Goal: Information Seeking & Learning: Find specific fact

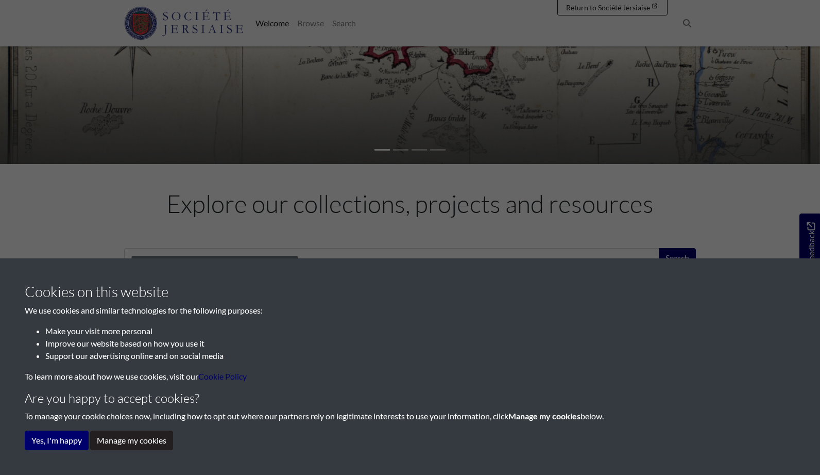
scroll to position [176, 0]
click at [58, 440] on button "Yes, I'm happy" at bounding box center [57, 440] width 64 height 20
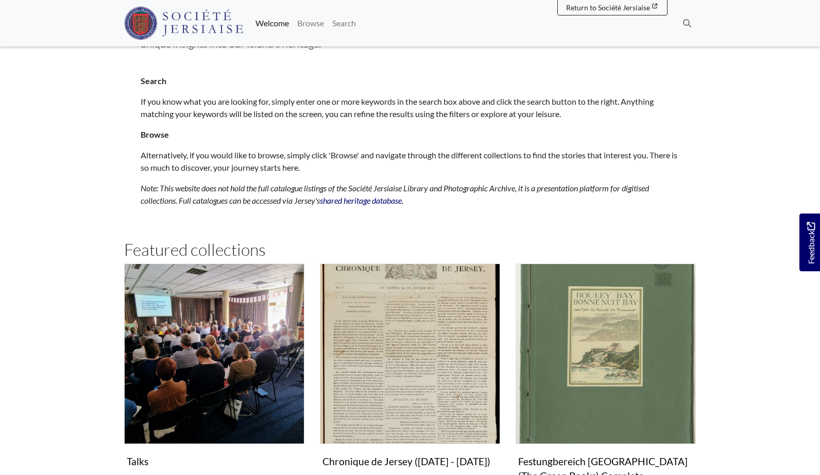
scroll to position [495, 0]
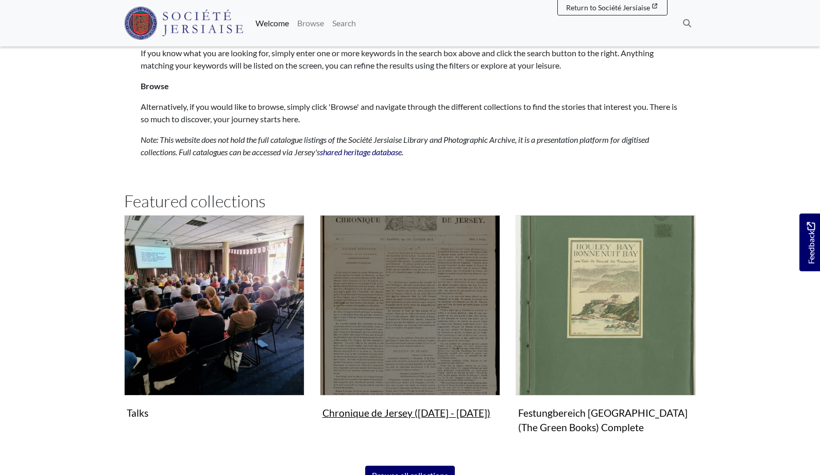
click at [365, 329] on img "Subcollection" at bounding box center [410, 305] width 180 height 180
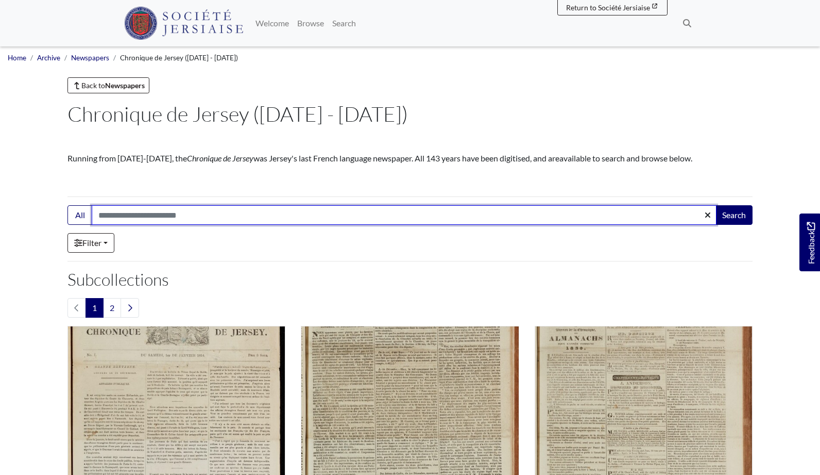
click at [138, 216] on input "Search:" at bounding box center [404, 215] width 625 height 20
type input "**********"
click at [734, 215] on button "Search" at bounding box center [734, 215] width 37 height 20
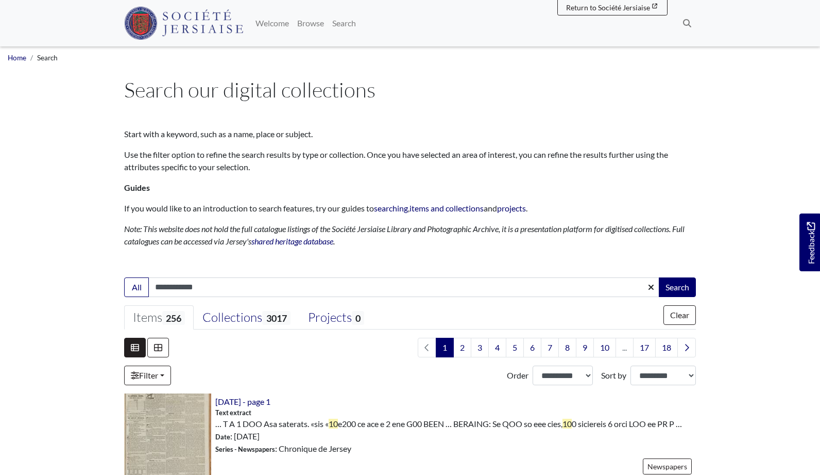
type input "**********"
click at [677, 286] on button "Search" at bounding box center [677, 287] width 37 height 20
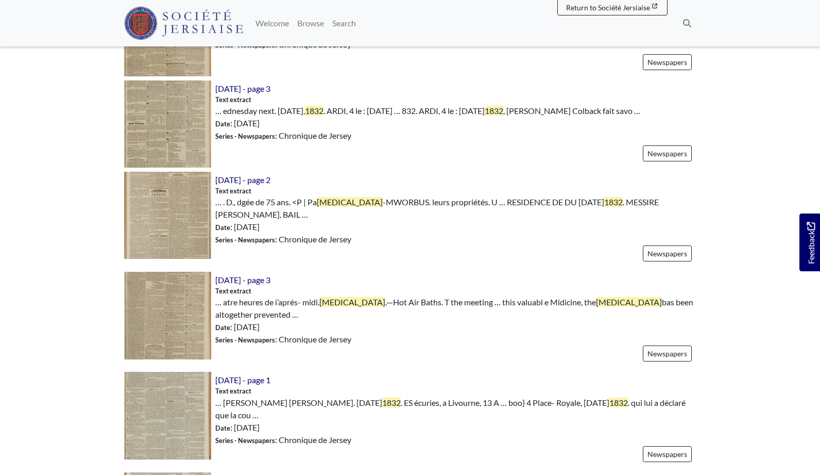
scroll to position [597, 0]
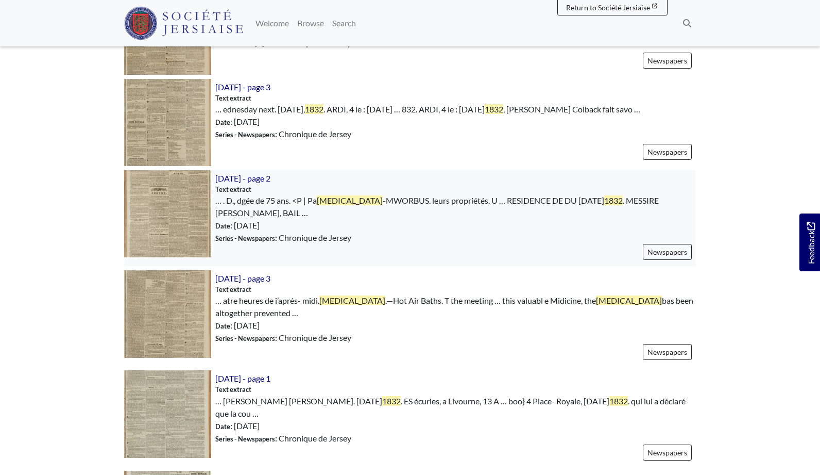
click at [169, 242] on img at bounding box center [167, 213] width 87 height 87
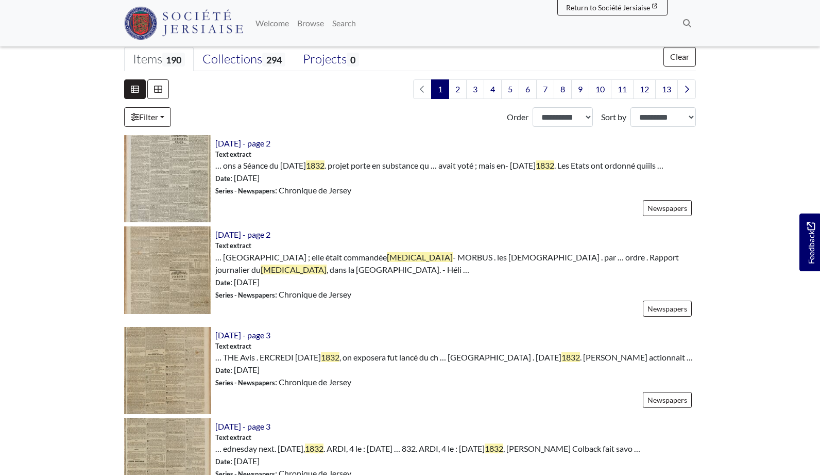
scroll to position [249, 0]
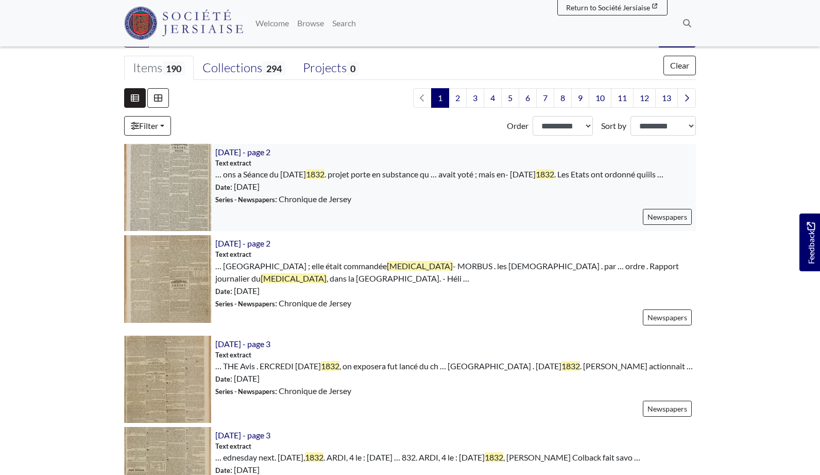
click at [182, 184] on img at bounding box center [167, 187] width 87 height 87
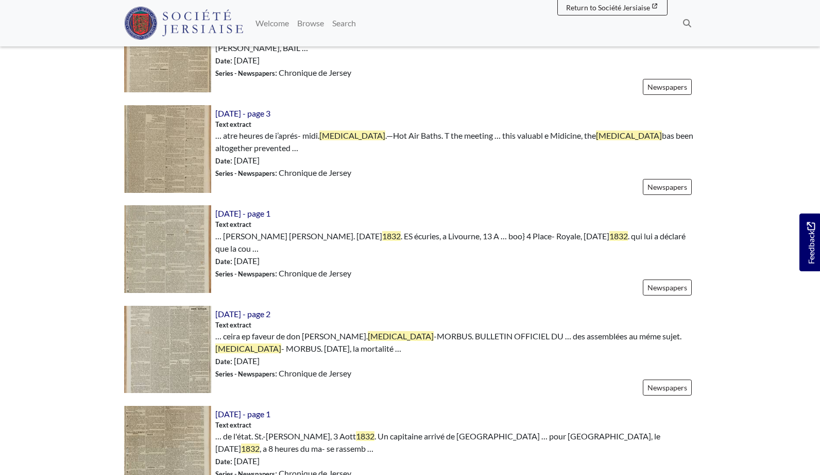
scroll to position [855, 0]
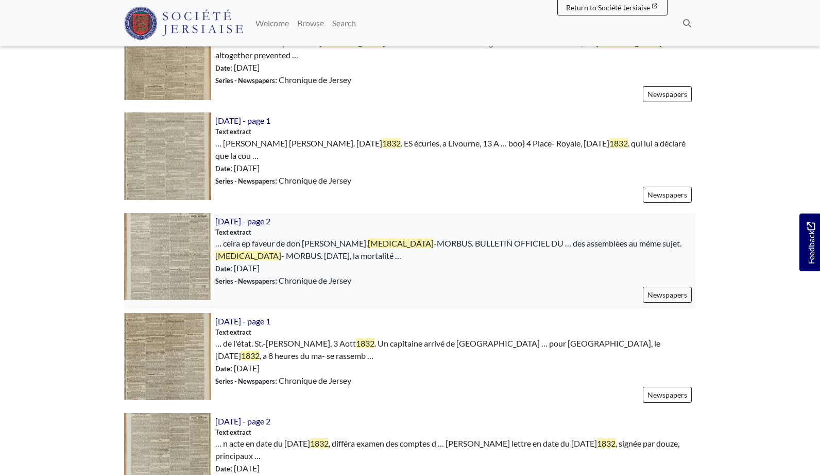
click at [190, 264] on img at bounding box center [167, 256] width 87 height 87
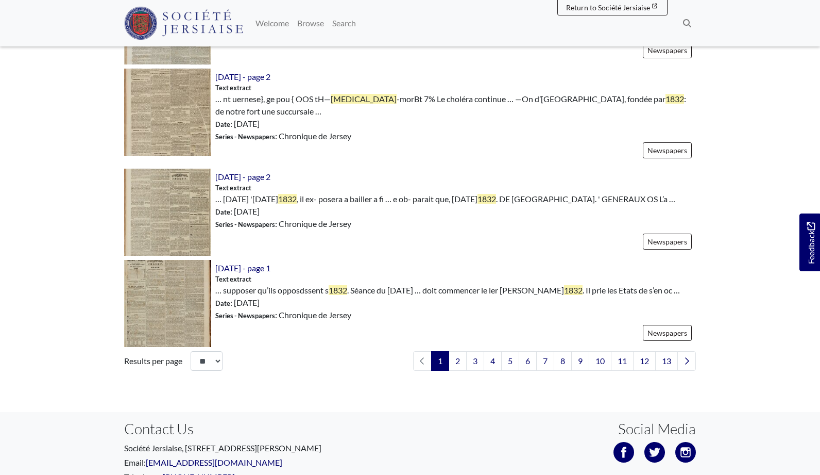
scroll to position [1492, 0]
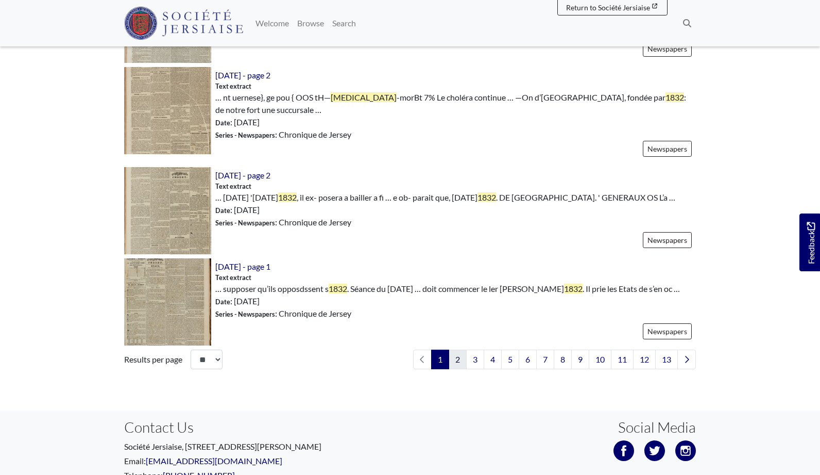
click at [457, 369] on link "2" at bounding box center [458, 359] width 18 height 20
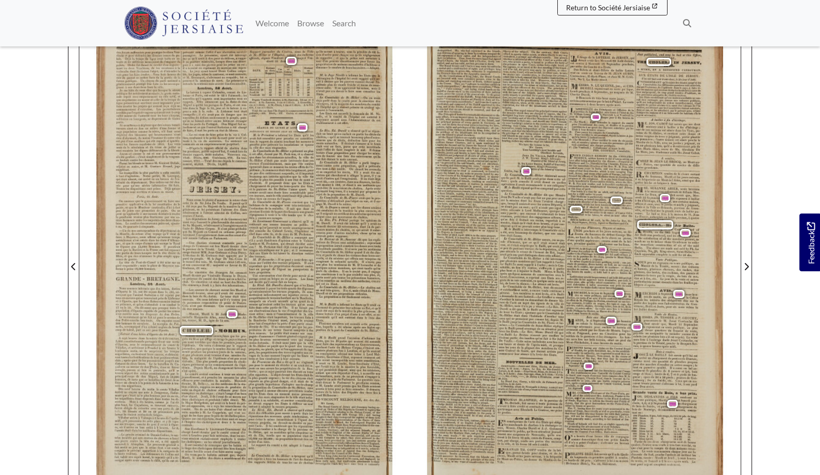
scroll to position [129, 0]
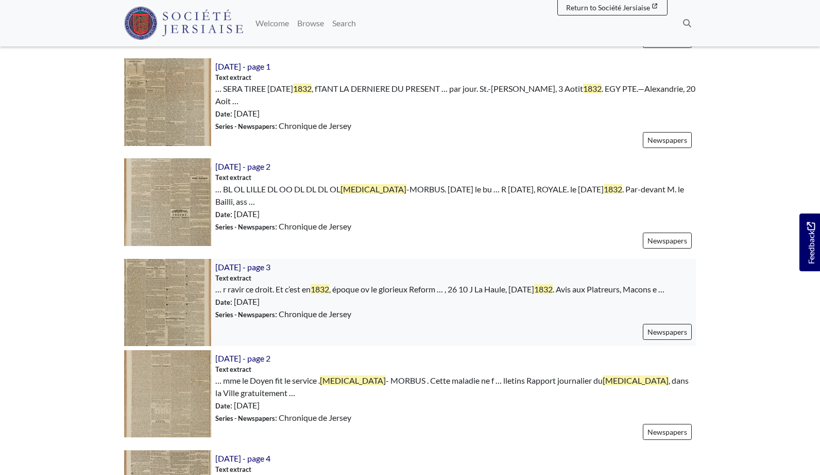
scroll to position [441, 0]
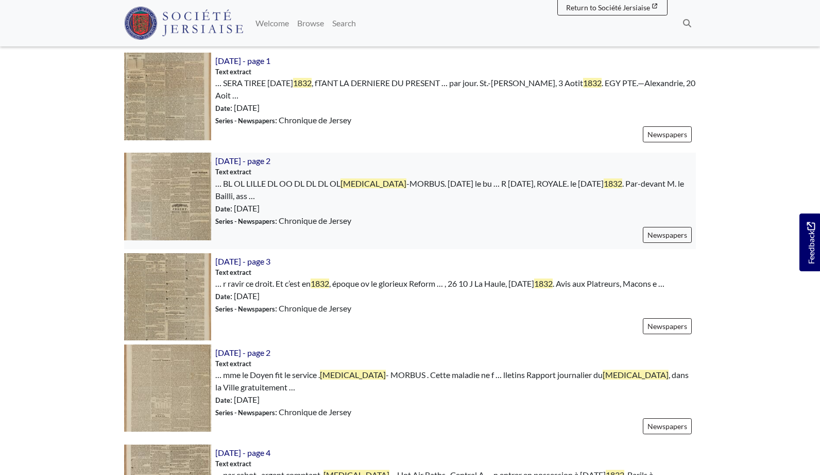
click at [185, 219] on img at bounding box center [167, 196] width 87 height 87
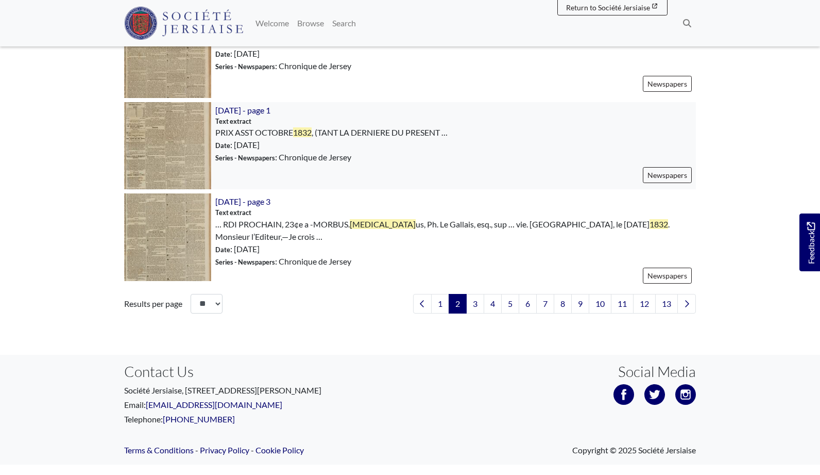
scroll to position [1540, 0]
click at [472, 313] on link "3" at bounding box center [475, 303] width 18 height 20
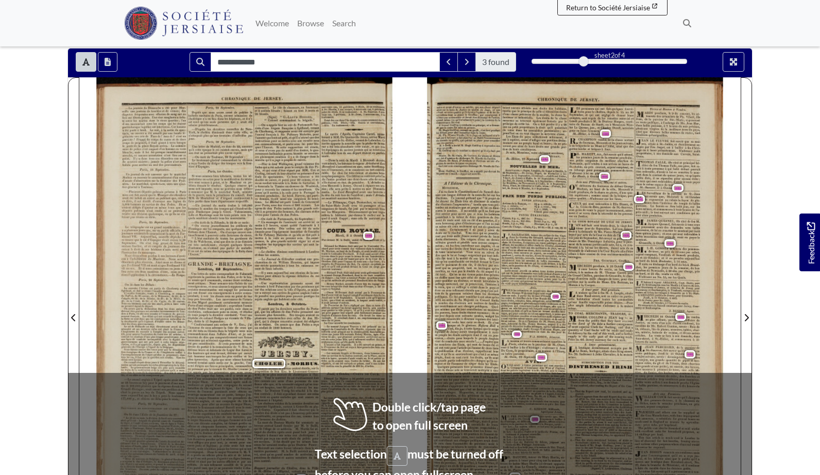
scroll to position [84, 0]
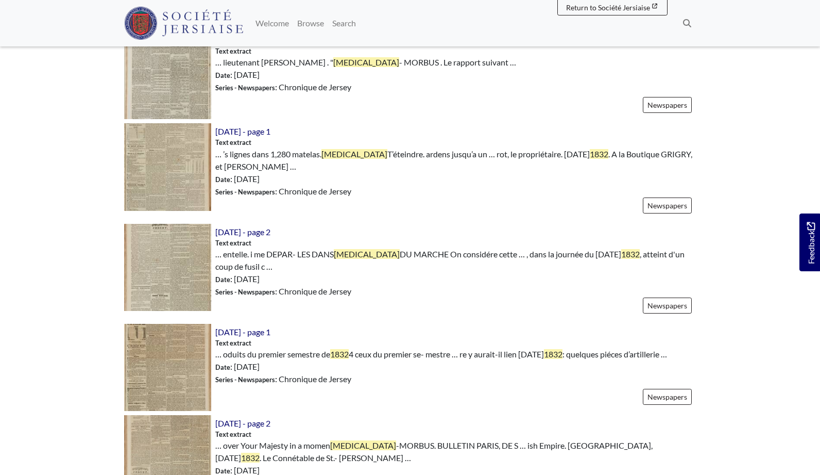
scroll to position [380, 0]
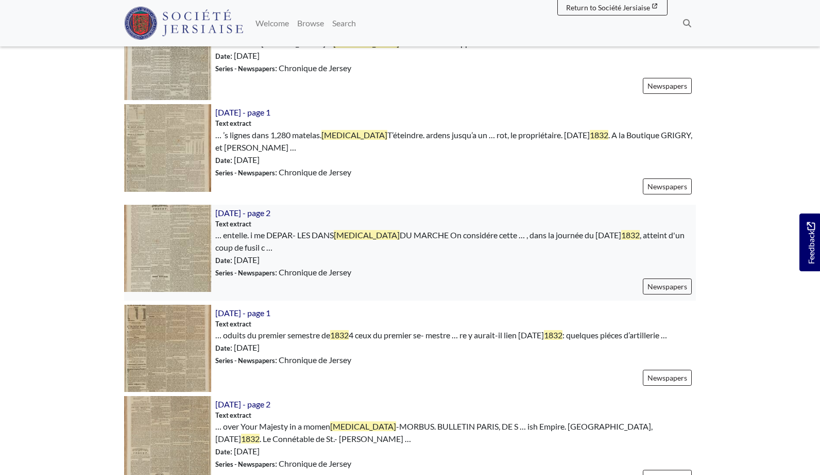
click at [153, 269] on img at bounding box center [167, 248] width 87 height 87
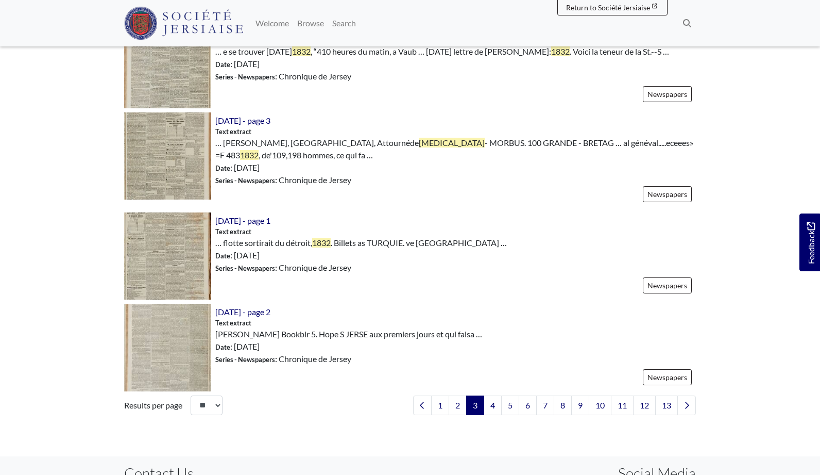
scroll to position [1439, 0]
click at [154, 252] on img at bounding box center [167, 254] width 87 height 87
click at [493, 403] on link "4" at bounding box center [493, 404] width 18 height 20
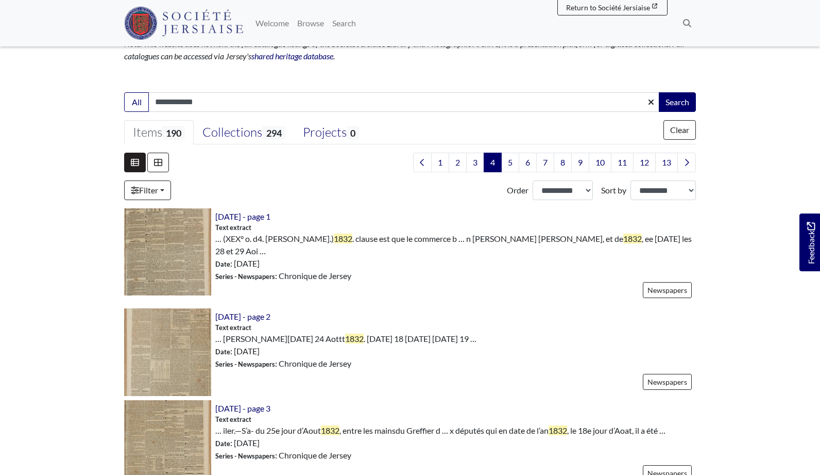
scroll to position [187, 0]
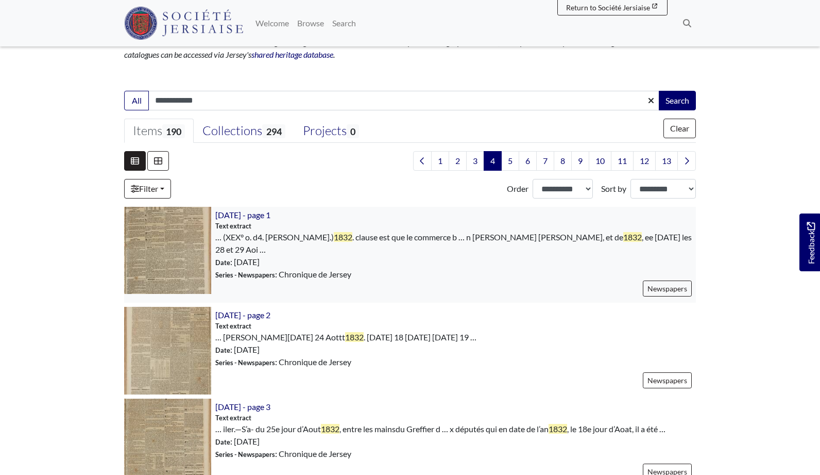
click at [172, 244] on img at bounding box center [167, 250] width 87 height 87
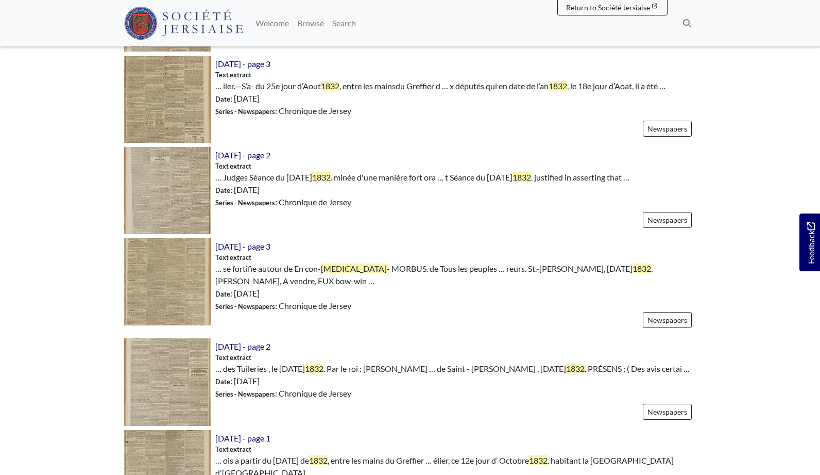
scroll to position [530, 0]
click at [151, 285] on img at bounding box center [167, 281] width 87 height 87
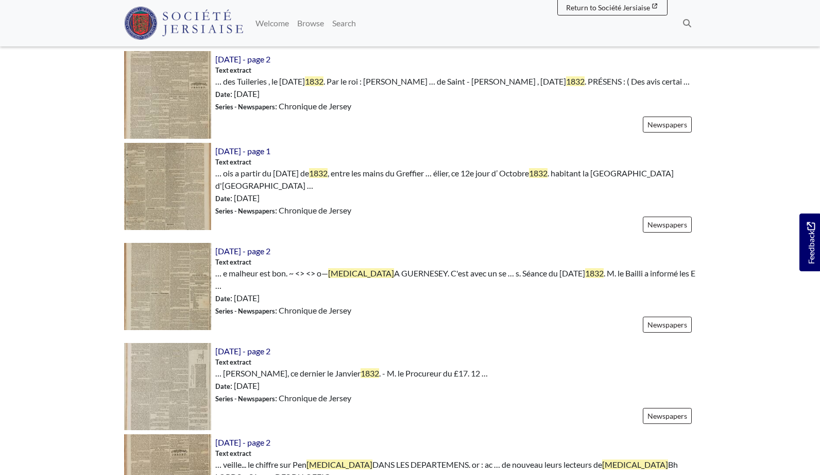
scroll to position [817, 0]
click at [133, 190] on img at bounding box center [167, 185] width 87 height 87
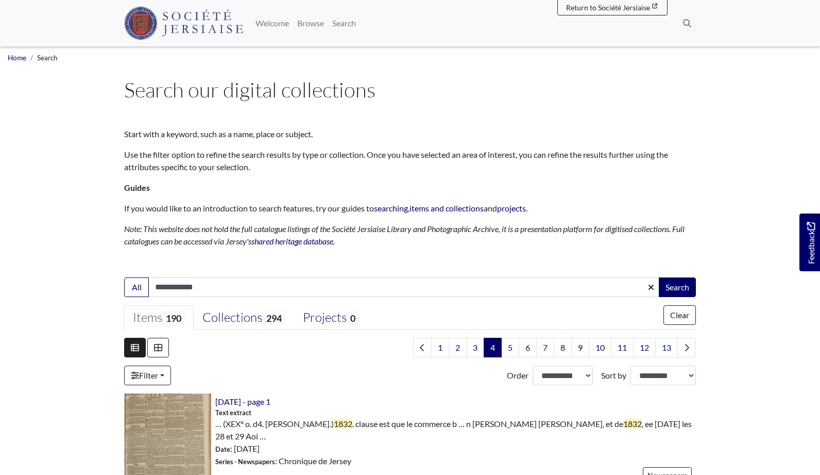
scroll to position [0, 0]
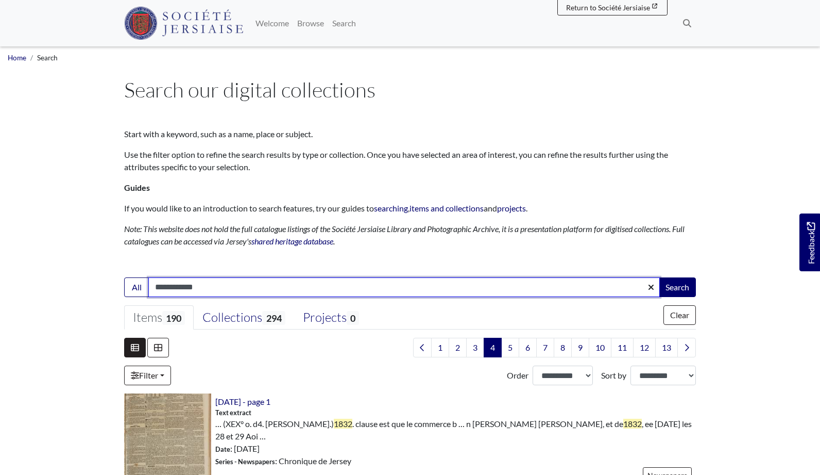
click at [185, 283] on input "**********" at bounding box center [404, 287] width 512 height 20
type input "**********"
click at [677, 286] on button "Search" at bounding box center [677, 287] width 37 height 20
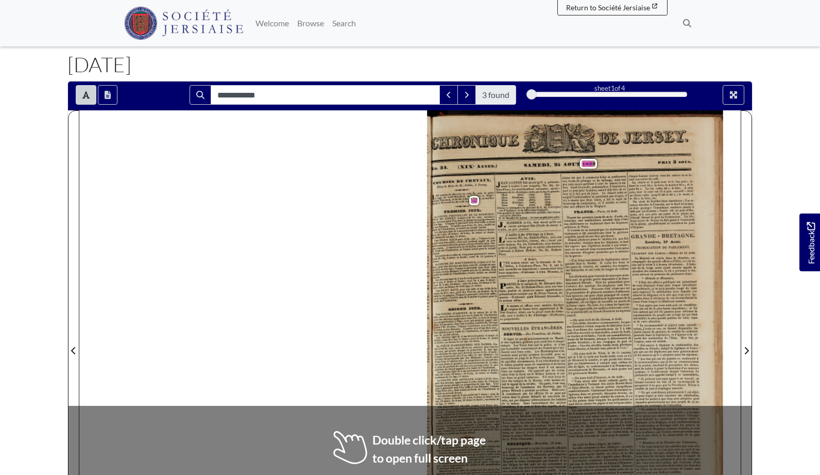
scroll to position [49, 0]
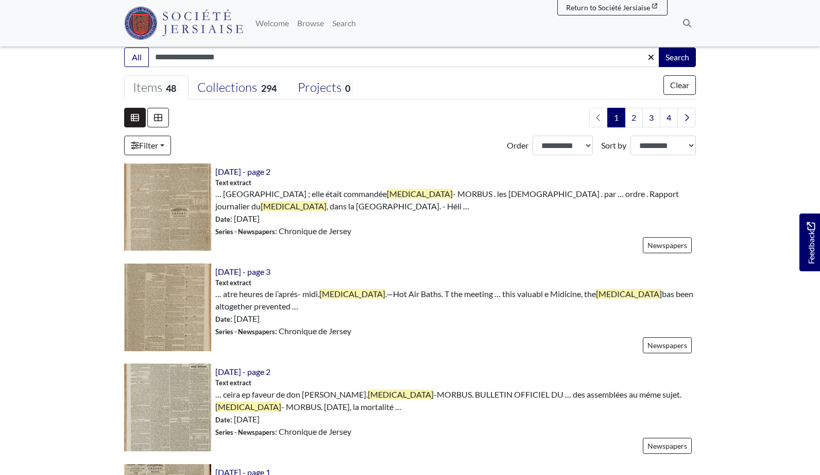
scroll to position [230, 0]
click at [173, 215] on img at bounding box center [167, 206] width 87 height 87
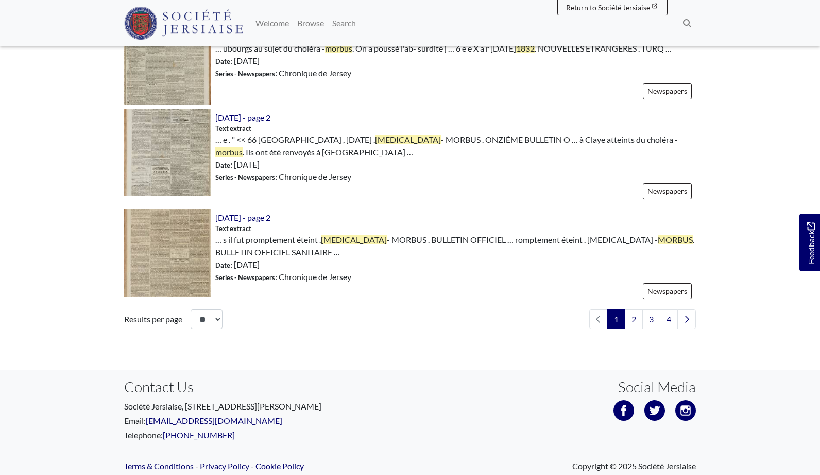
scroll to position [1570, 0]
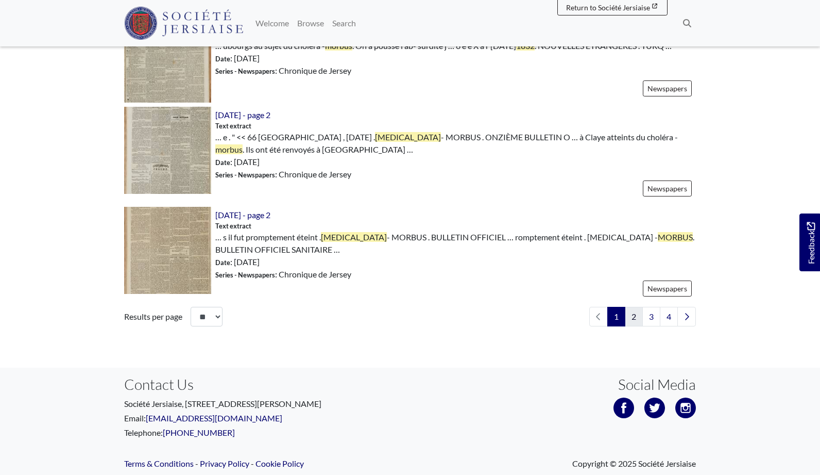
click at [632, 326] on link "2" at bounding box center [634, 317] width 18 height 20
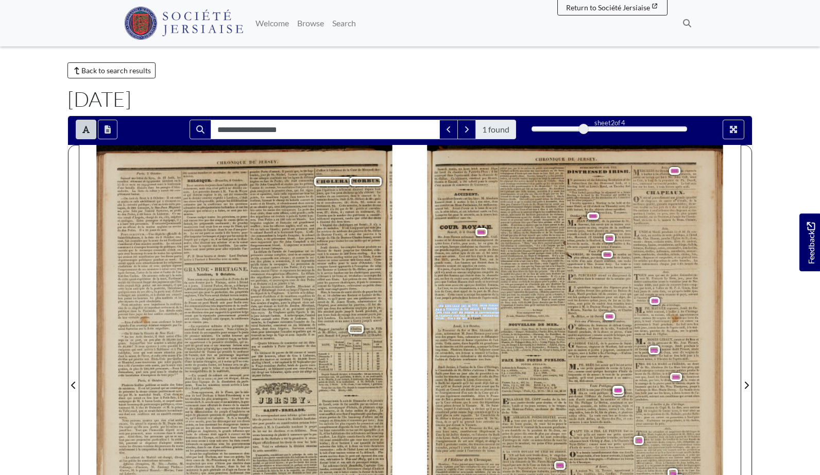
scroll to position [14, 1]
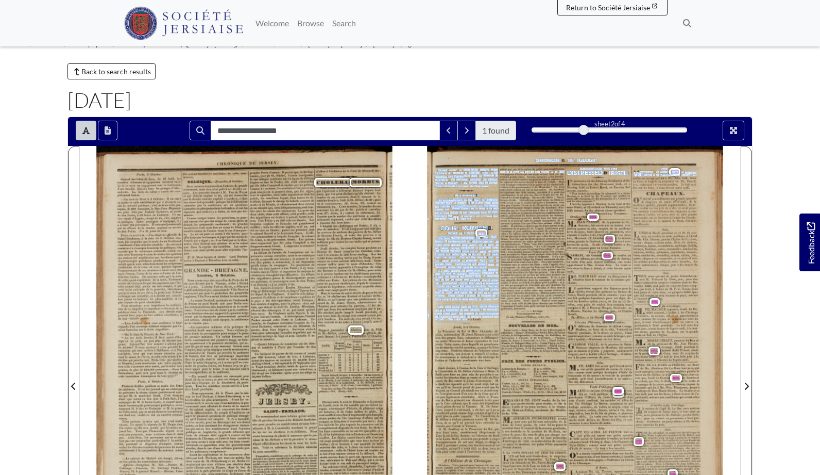
drag, startPoint x: 467, startPoint y: 318, endPoint x: 465, endPoint y: 302, distance: 16.0
click at [465, 302] on div "h H V ad H 2008 b Samedi matin , un beau brick nommé Hope CHRONIQUE DE JERSEY .…" at bounding box center [584, 380] width 313 height 468
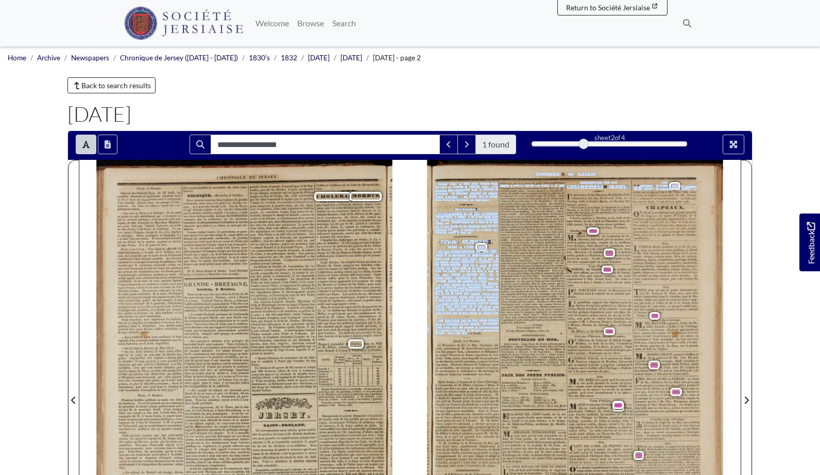
scroll to position [0, 0]
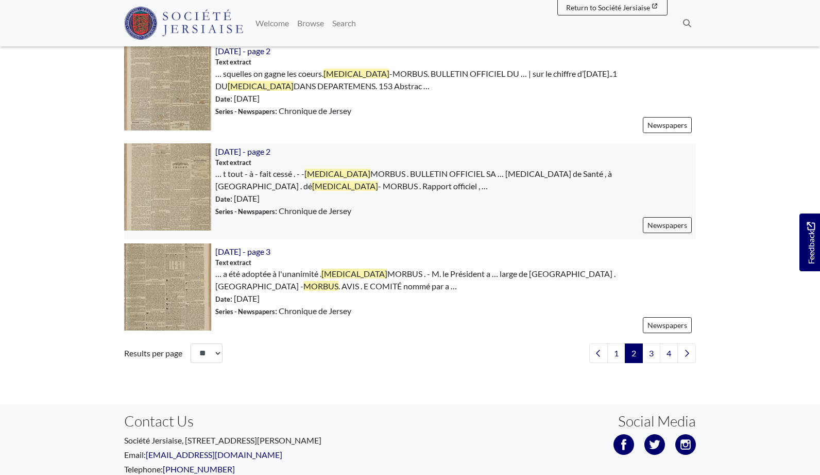
scroll to position [1543, 0]
click at [649, 346] on link "3" at bounding box center [651, 353] width 18 height 20
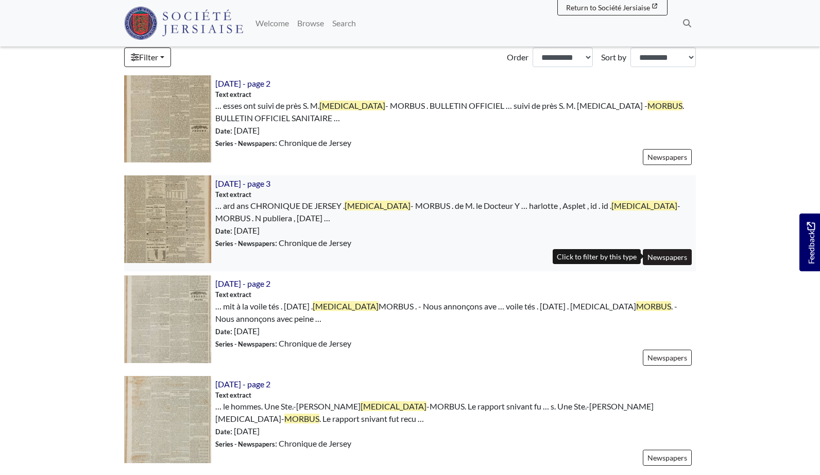
scroll to position [337, 0]
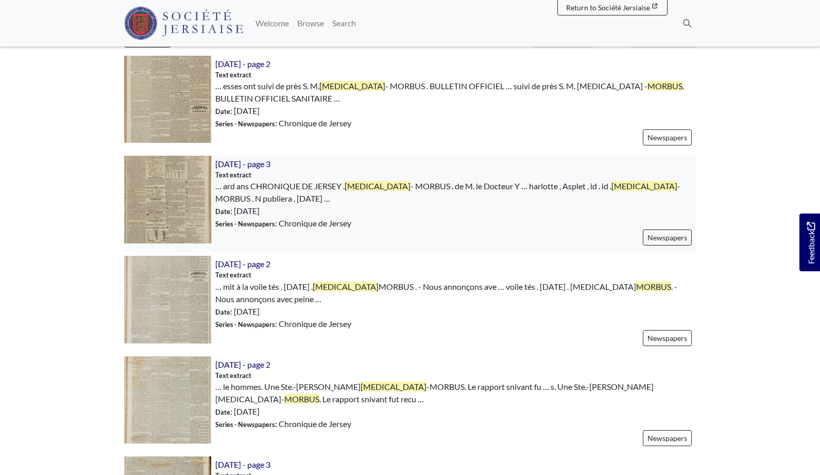
click at [154, 209] on img at bounding box center [167, 199] width 87 height 87
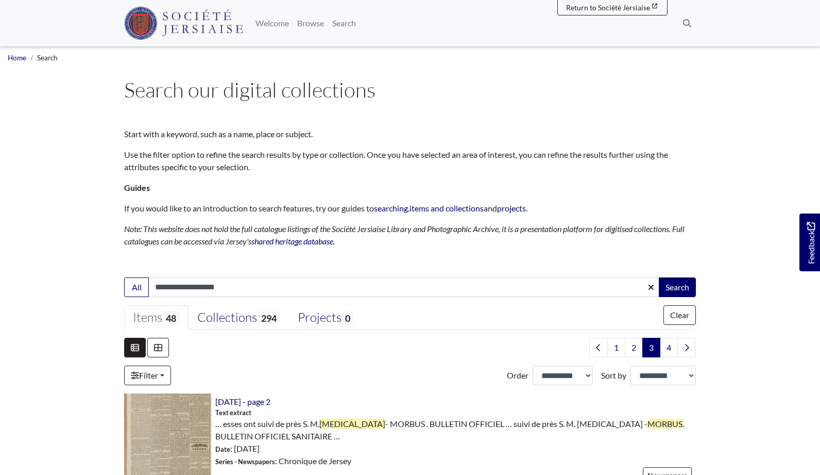
scroll to position [0, 0]
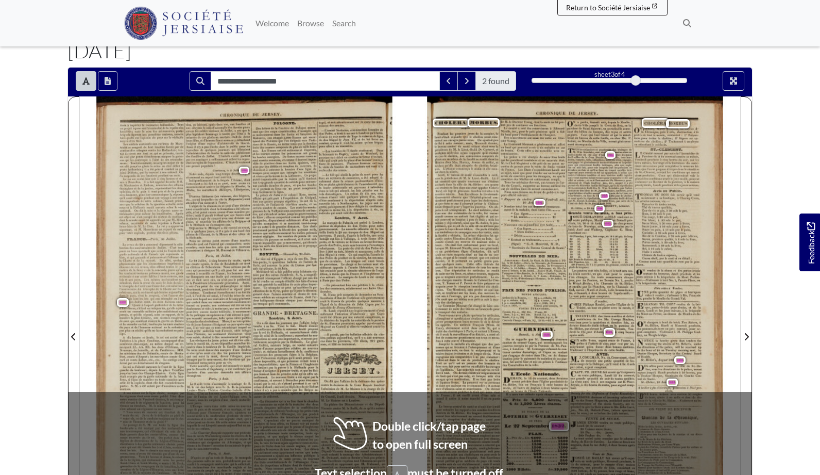
scroll to position [59, 0]
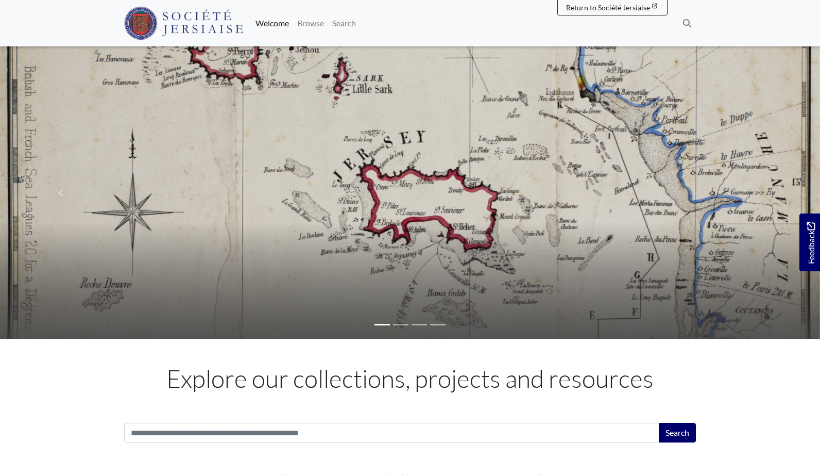
scroll to position [495, 0]
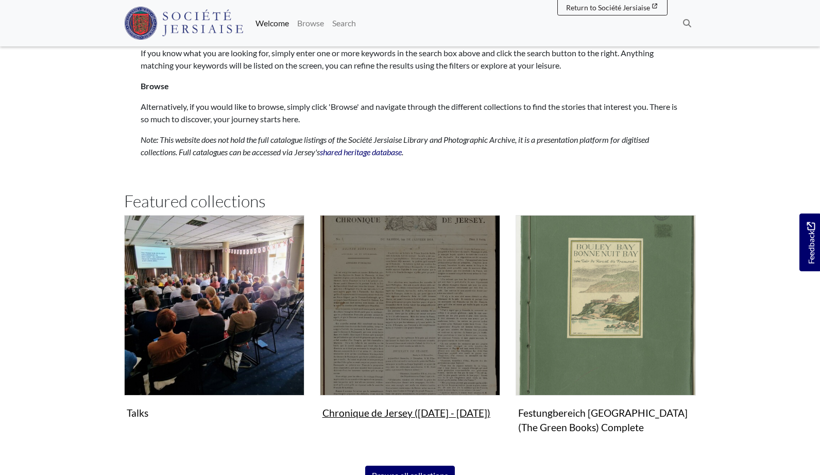
click at [384, 275] on img "Subcollection" at bounding box center [410, 305] width 180 height 180
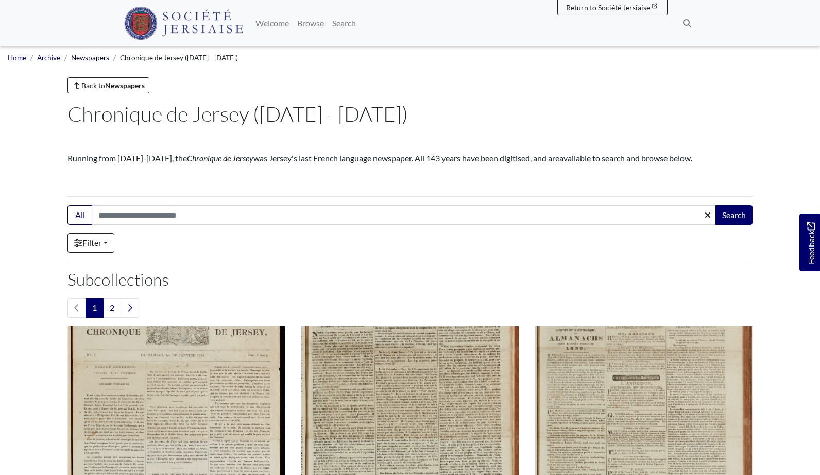
click at [90, 58] on link "Newspapers" at bounding box center [90, 58] width 38 height 8
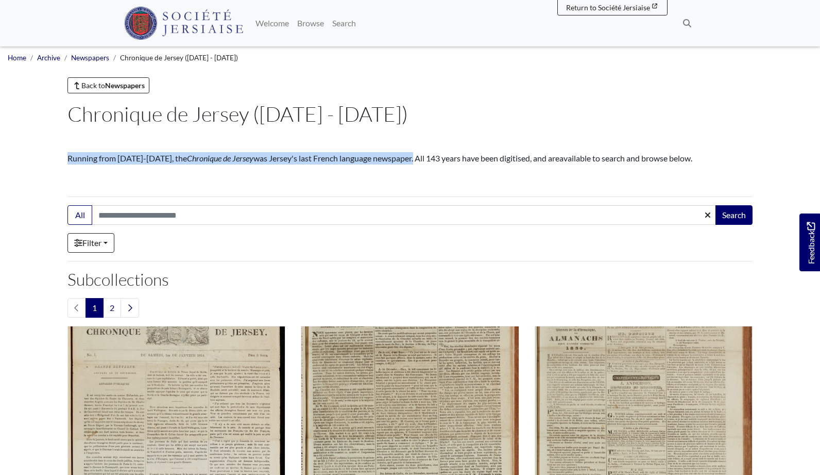
drag, startPoint x: 69, startPoint y: 156, endPoint x: 405, endPoint y: 157, distance: 336.9
click at [405, 157] on p "Running from [DATE]-[DATE], the Chronique de Jersey was Jersey's last French la…" at bounding box center [409, 158] width 685 height 12
copy p "Running from [DATE]-[DATE], the Chronique de Jersey was Jersey's last French la…"
